Goal: Task Accomplishment & Management: Complete application form

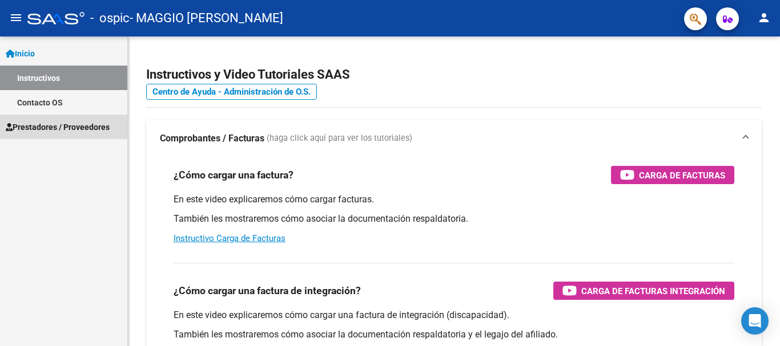
click at [102, 122] on span "Prestadores / Proveedores" at bounding box center [58, 127] width 104 height 13
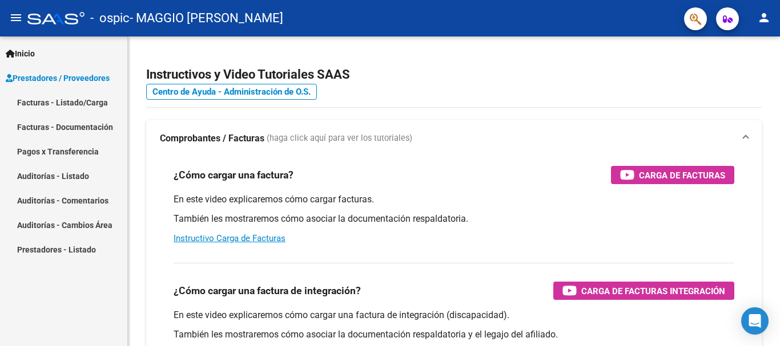
click at [98, 100] on link "Facturas - Listado/Carga" at bounding box center [63, 102] width 127 height 25
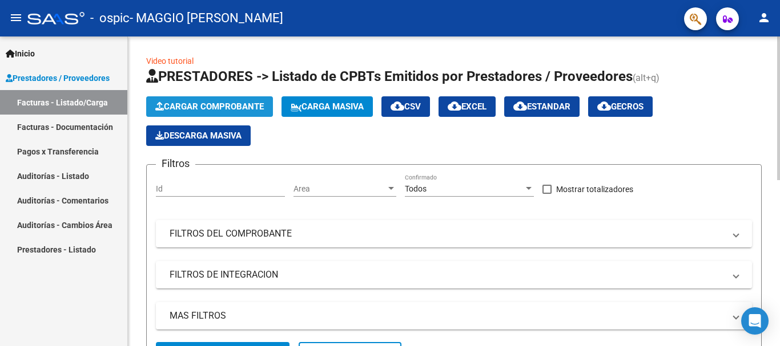
click at [209, 98] on button "Cargar Comprobante" at bounding box center [209, 106] width 127 height 21
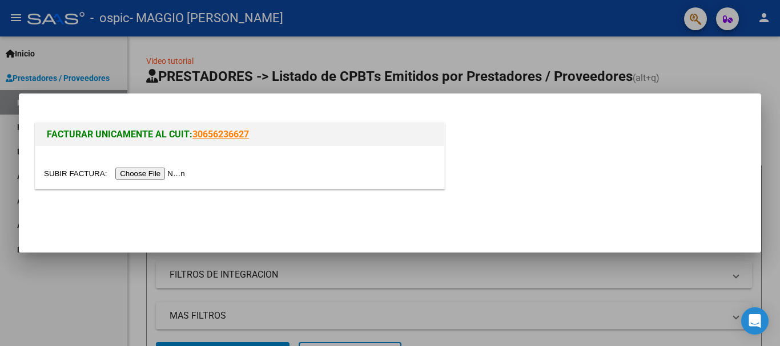
click at [170, 172] on input "file" at bounding box center [116, 174] width 144 height 12
click at [162, 171] on input "file" at bounding box center [116, 174] width 144 height 12
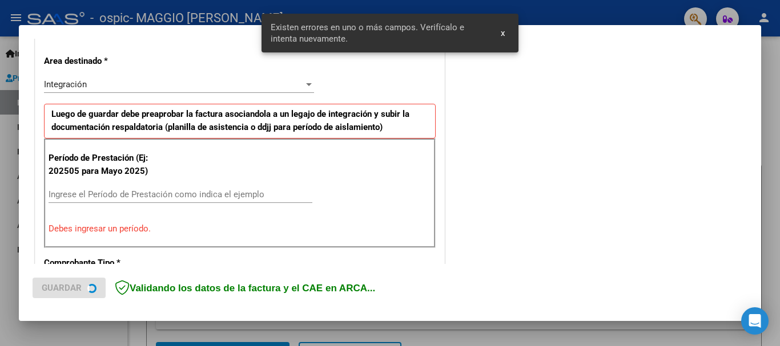
scroll to position [264, 0]
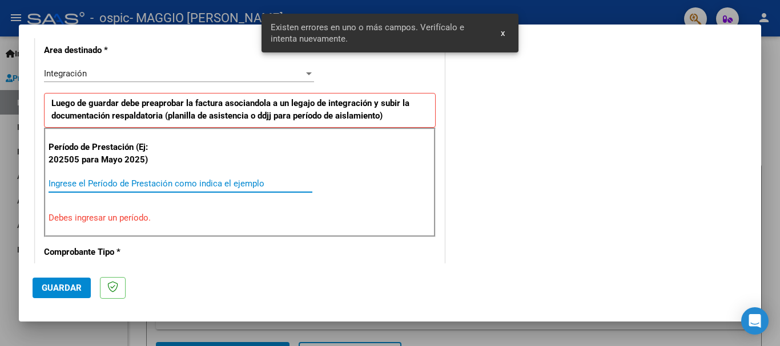
click at [87, 185] on input "Ingrese el Período de Prestación como indica el ejemplo" at bounding box center [181, 184] width 264 height 10
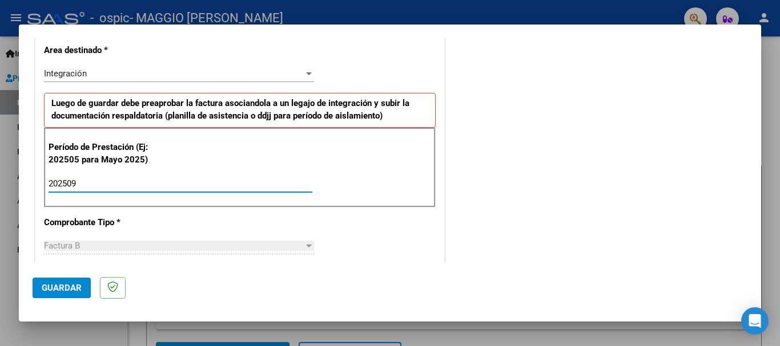
type input "202509"
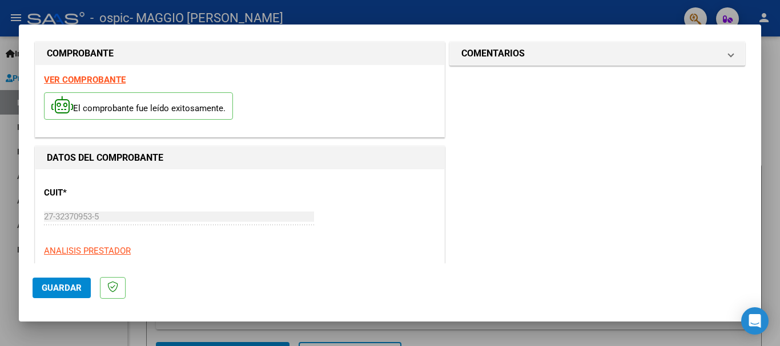
scroll to position [0, 0]
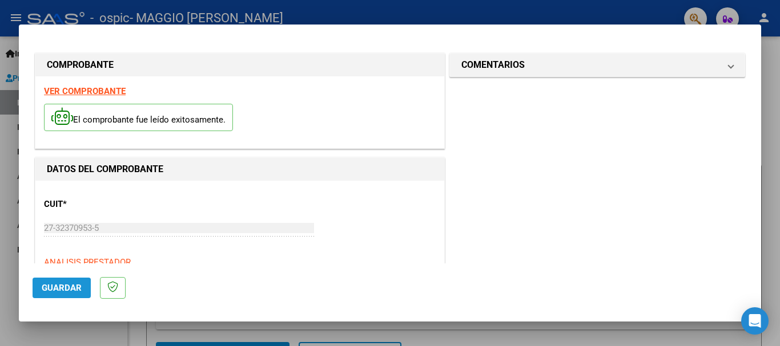
click at [51, 290] on span "Guardar" at bounding box center [62, 288] width 40 height 10
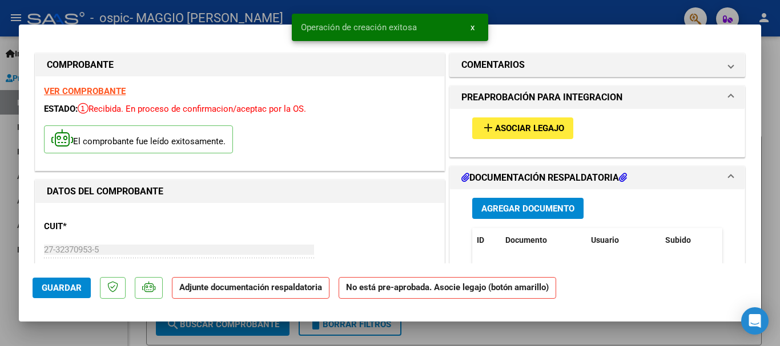
click at [88, 90] on strong "VER COMPROBANTE" at bounding box center [85, 91] width 82 height 10
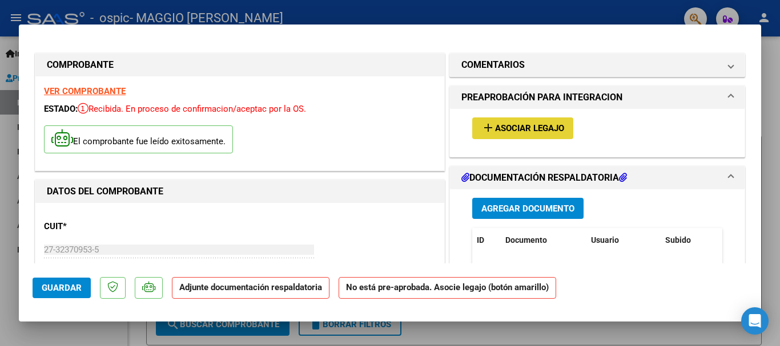
click at [536, 137] on button "add Asociar Legajo" at bounding box center [522, 128] width 101 height 21
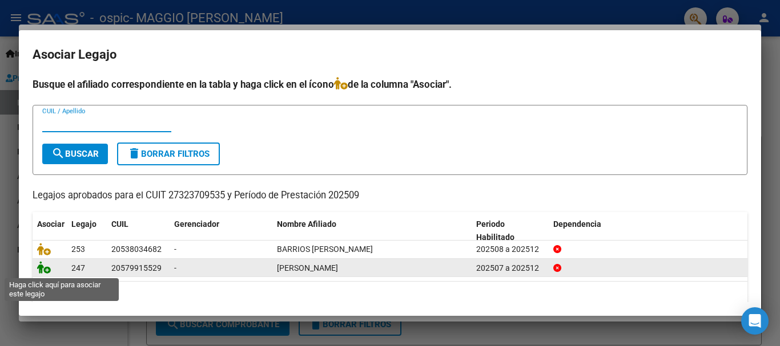
click at [42, 270] on icon at bounding box center [44, 267] width 14 height 13
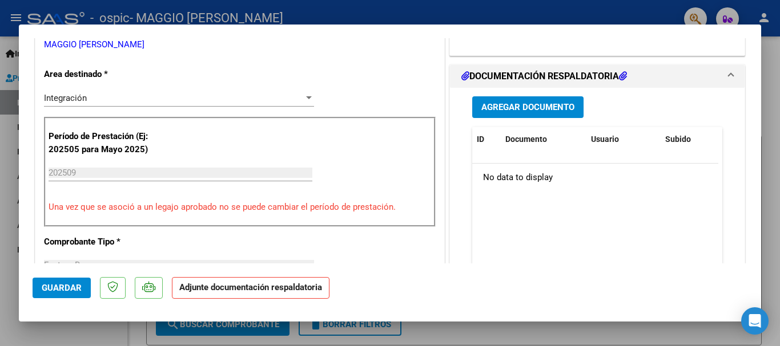
scroll to position [281, 0]
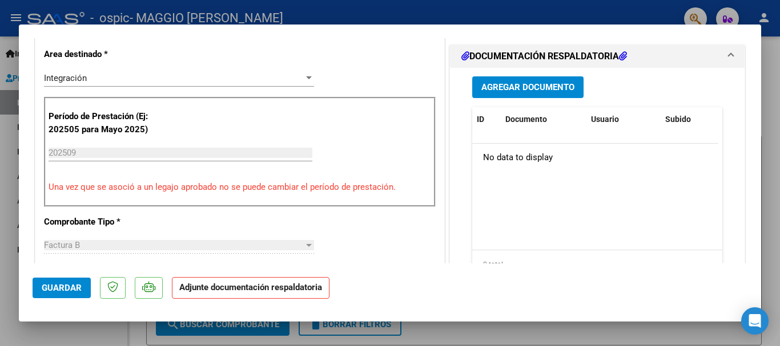
click at [513, 91] on span "Agregar Documento" at bounding box center [527, 88] width 93 height 10
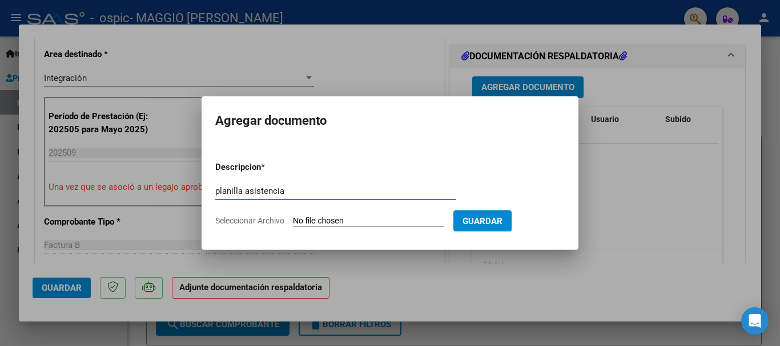
type input "planilla asistencia"
click at [421, 217] on input "Seleccionar Archivo" at bounding box center [368, 221] width 151 height 11
type input "C:\fakepath\Asistencia Theo G septiembre.pdf"
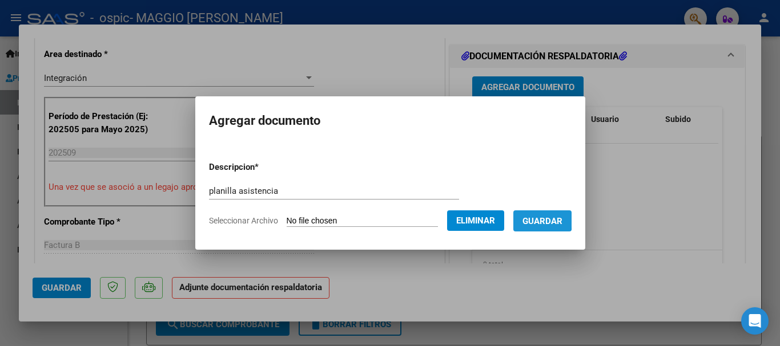
click at [537, 220] on span "Guardar" at bounding box center [542, 221] width 40 height 10
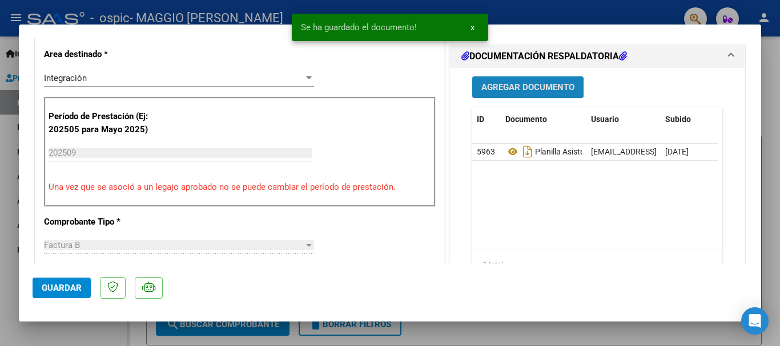
click at [552, 92] on span "Agregar Documento" at bounding box center [527, 88] width 93 height 10
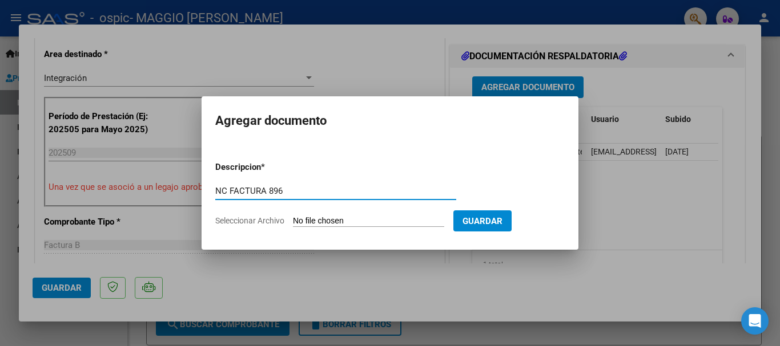
type input "NC FACTURA 896"
click at [340, 225] on input "Seleccionar Archivo" at bounding box center [368, 221] width 151 height 11
type input "C:\fakepath\27323709535_008_00003_00000059.pdf"
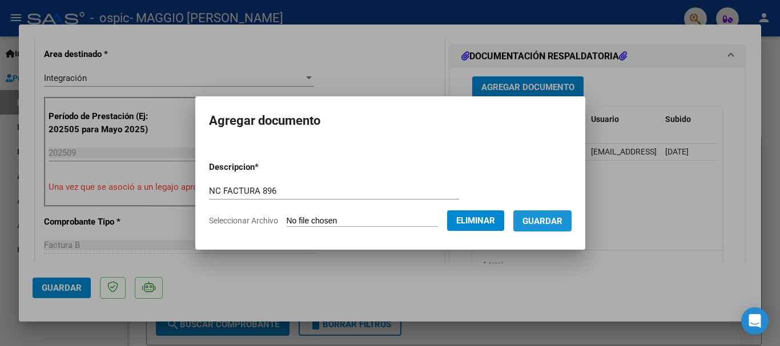
click at [550, 221] on span "Guardar" at bounding box center [542, 221] width 40 height 10
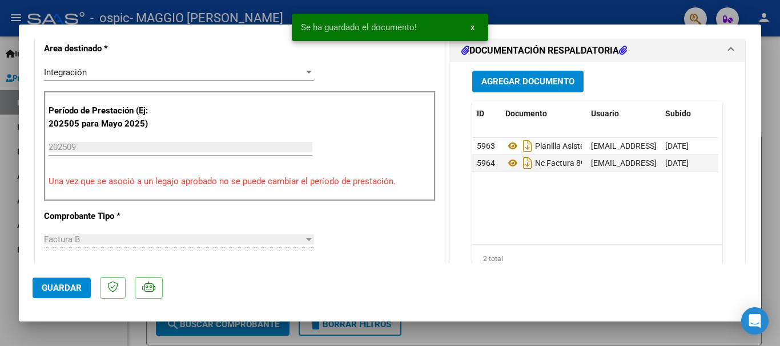
scroll to position [796, 0]
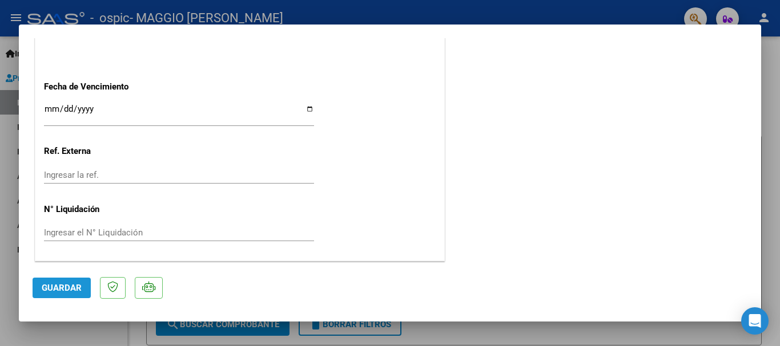
click at [67, 283] on span "Guardar" at bounding box center [62, 288] width 40 height 10
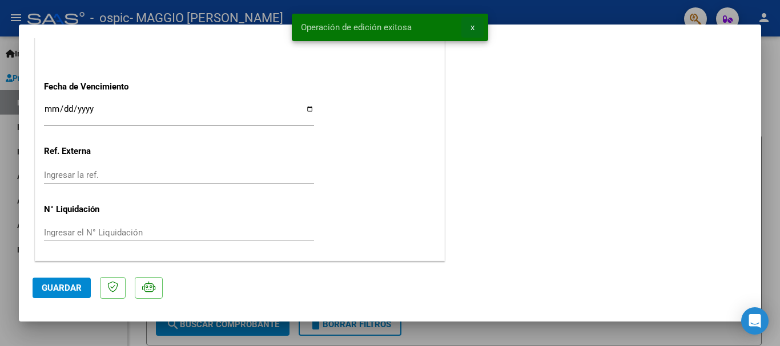
click at [472, 25] on span "x" at bounding box center [472, 27] width 4 height 10
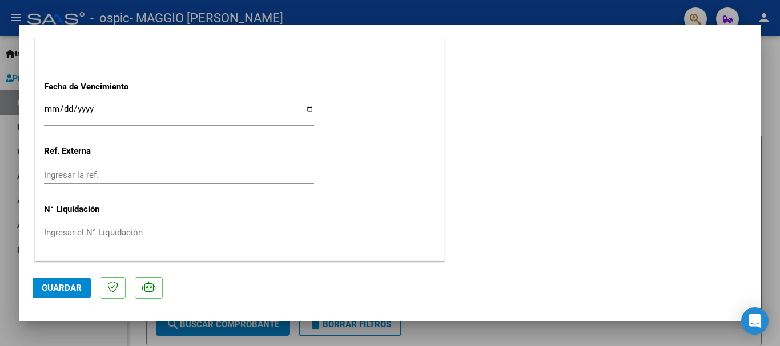
click at [774, 158] on div at bounding box center [390, 173] width 780 height 346
type input "$ 0,00"
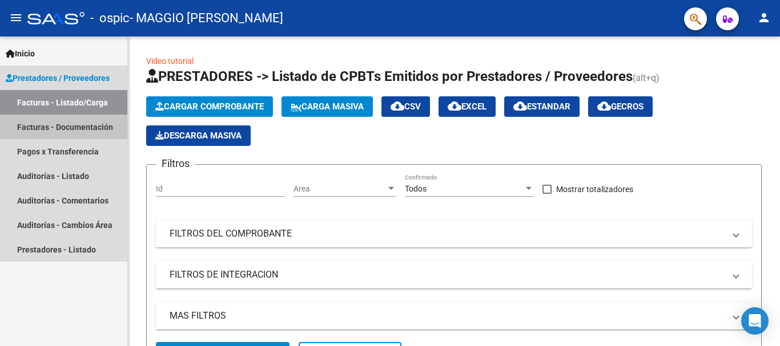
click at [77, 132] on link "Facturas - Documentación" at bounding box center [63, 127] width 127 height 25
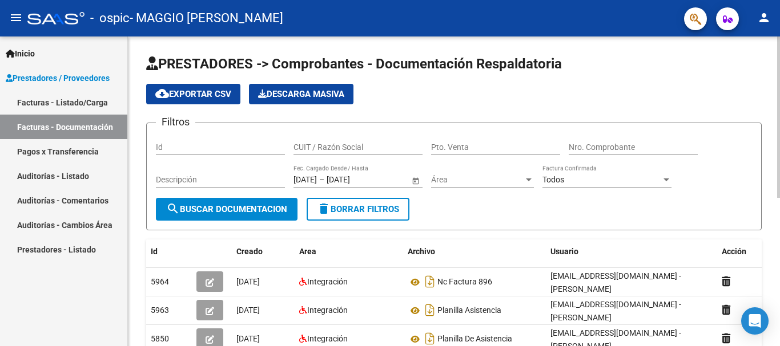
click at [776, 63] on div "PRESTADORES -> Comprobantes - Documentación Respaldatoria cloud_download Export…" at bounding box center [455, 330] width 655 height 586
